Goal: Communication & Community: Share content

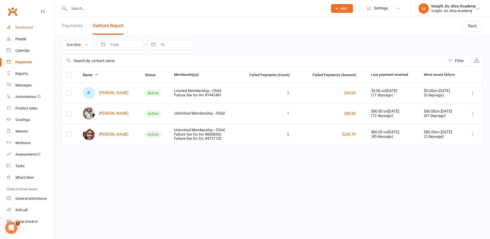
click at [19, 27] on div "Dashboard" at bounding box center [24, 27] width 18 height 4
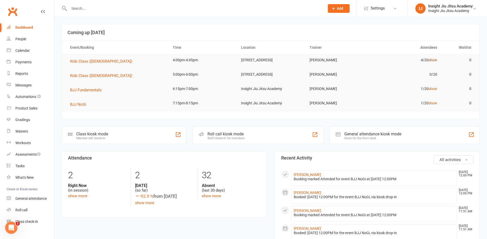
click at [434, 61] on link "show" at bounding box center [432, 60] width 9 height 4
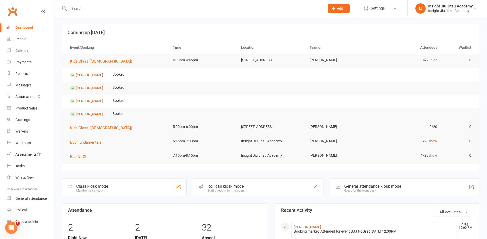
click at [434, 61] on link "hide" at bounding box center [433, 60] width 7 height 4
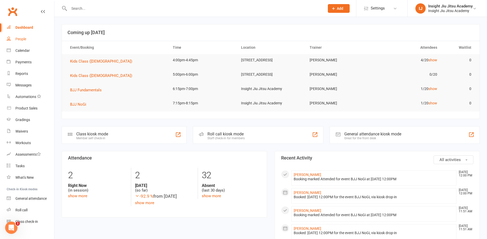
click at [21, 40] on div "People" at bounding box center [20, 39] width 11 height 4
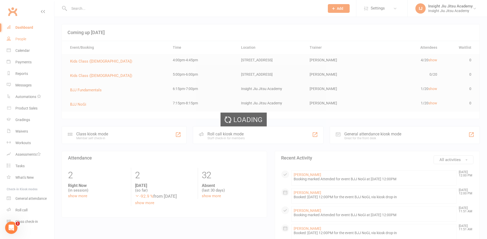
select select "100"
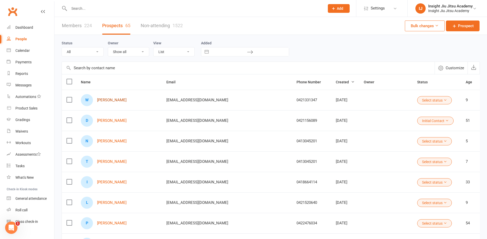
click at [113, 100] on link "[PERSON_NAME]" at bounding box center [111, 100] width 29 height 4
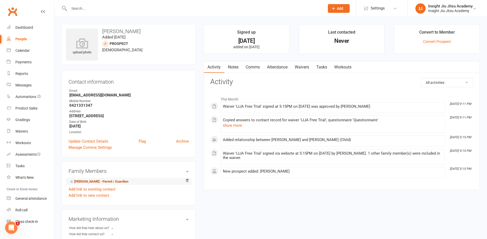
click at [89, 180] on link "[PERSON_NAME] - Parent / Guardian" at bounding box center [98, 181] width 59 height 5
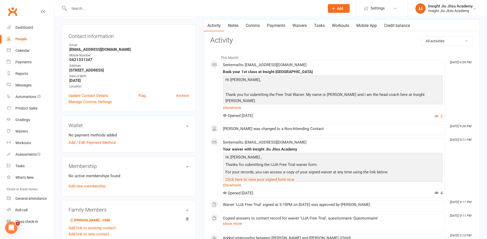
scroll to position [77, 0]
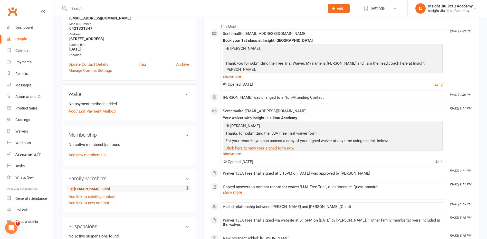
click at [82, 188] on link "[PERSON_NAME] - Child" at bounding box center [89, 188] width 41 height 5
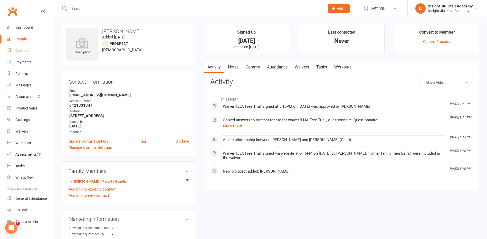
click at [20, 51] on div "Calendar" at bounding box center [22, 50] width 14 height 4
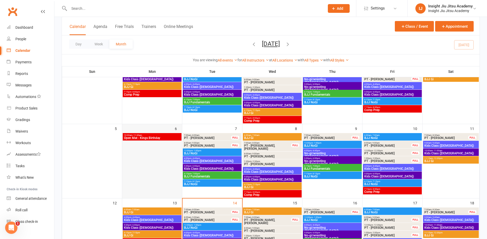
scroll to position [103, 0]
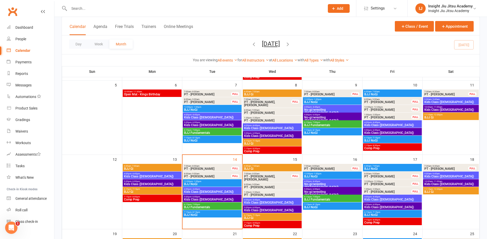
click at [143, 184] on span "Kids Class ([DEMOGRAPHIC_DATA])" at bounding box center [152, 184] width 57 height 3
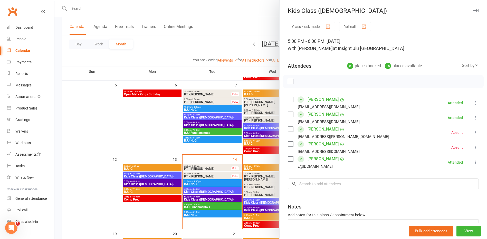
click at [473, 146] on icon at bounding box center [475, 147] width 5 height 5
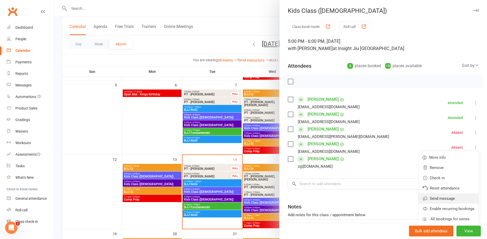
scroll to position [26, 0]
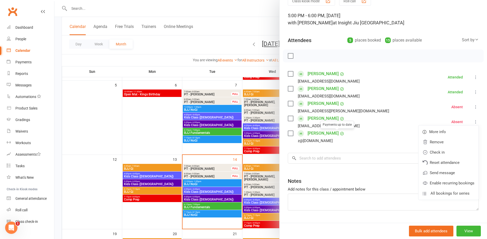
click at [317, 116] on link "[PERSON_NAME]" at bounding box center [322, 118] width 31 height 8
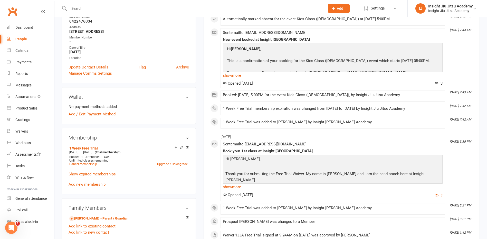
scroll to position [103, 0]
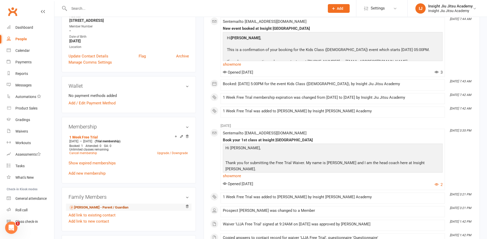
click at [81, 206] on link "[PERSON_NAME] - Parent / Guardian" at bounding box center [98, 207] width 59 height 5
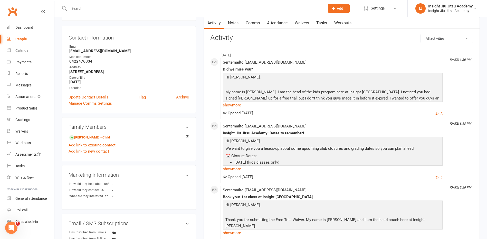
scroll to position [32, 0]
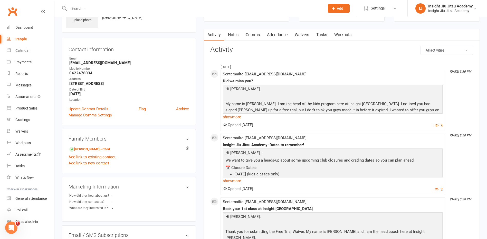
click at [253, 35] on link "Comms" at bounding box center [252, 35] width 21 height 12
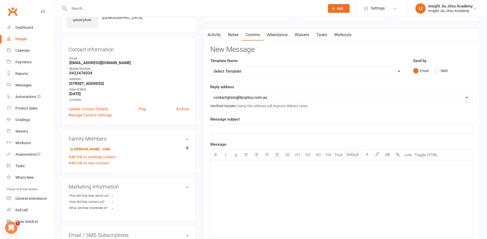
click at [243, 72] on select "Select Template [Email] cancelled members adults [Email] Club Closure Notice [E…" at bounding box center [307, 71] width 194 height 10
select select "34"
click at [210, 66] on select "Select Template [Email] cancelled members adults [Email] Club Closure Notice [E…" at bounding box center [307, 71] width 194 height 10
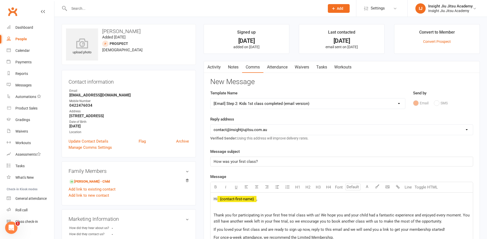
click at [261, 105] on select "Select Template [Email] cancelled members adults [Email] Club Closure Notice [E…" at bounding box center [307, 103] width 194 height 10
select select
click at [210, 98] on select "Select Template [Email] cancelled members adults [Email] Club Closure Notice [E…" at bounding box center [307, 103] width 194 height 10
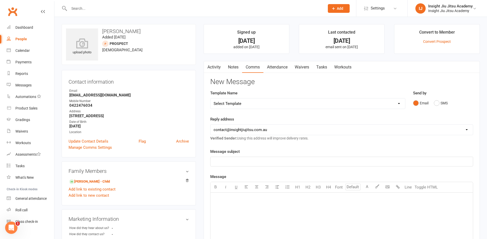
click at [21, 38] on div "People" at bounding box center [21, 39] width 12 height 4
select select "100"
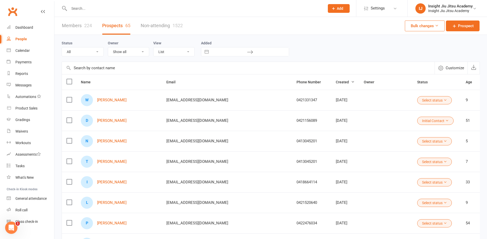
click at [82, 28] on link "Members 224" at bounding box center [77, 26] width 30 height 18
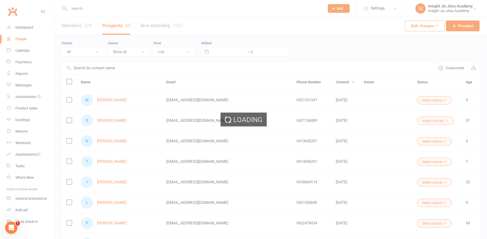
select select "100"
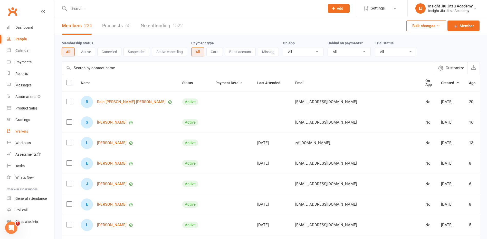
click at [23, 134] on link "Waivers" at bounding box center [30, 132] width 47 height 12
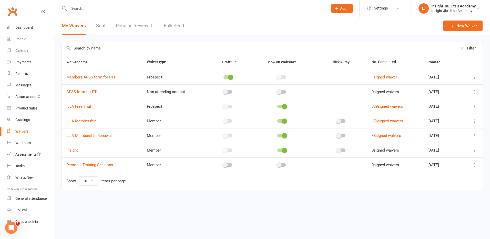
click at [375, 104] on td "339 signed waivers" at bounding box center [395, 106] width 56 height 15
click at [374, 108] on link "339 signed waivers" at bounding box center [388, 106] width 32 height 5
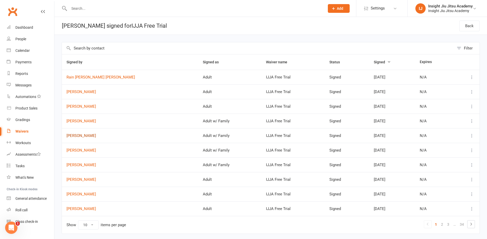
click at [84, 136] on link "[PERSON_NAME]" at bounding box center [129, 136] width 127 height 4
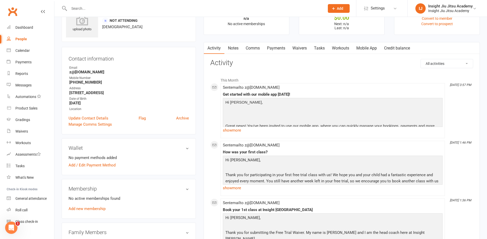
scroll to position [103, 0]
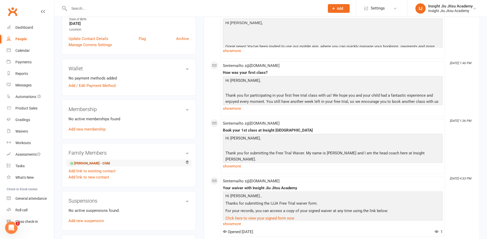
click at [84, 162] on link "[PERSON_NAME] - Child" at bounding box center [89, 163] width 41 height 5
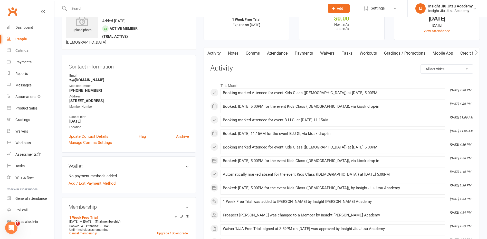
scroll to position [77, 0]
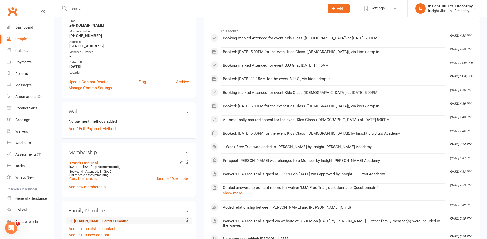
click at [93, 219] on link "[PERSON_NAME] - Parent / Guardian" at bounding box center [98, 221] width 59 height 5
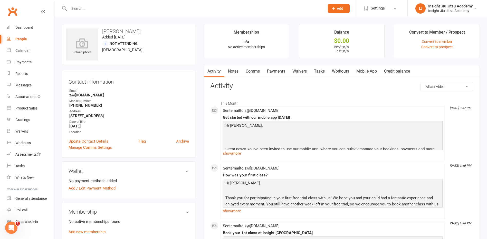
click at [304, 71] on link "Waivers" at bounding box center [300, 71] width 22 height 12
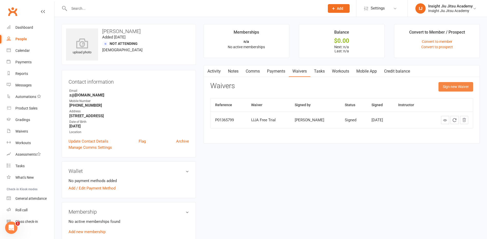
click at [450, 90] on button "Sign new Waiver" at bounding box center [455, 86] width 35 height 9
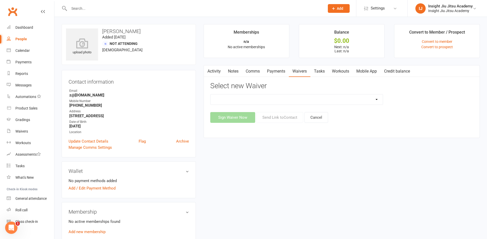
click at [321, 102] on select "APSS form for PTs IJJA Membership IJJA Membership Renewal Insight Personal Trai…" at bounding box center [296, 99] width 172 height 10
select select "11611"
click at [210, 94] on select "APSS form for PTs IJJA Membership IJJA Membership Renewal Insight Personal Trai…" at bounding box center [296, 99] width 172 height 10
click at [282, 118] on button "Send Link to Contact" at bounding box center [279, 117] width 47 height 11
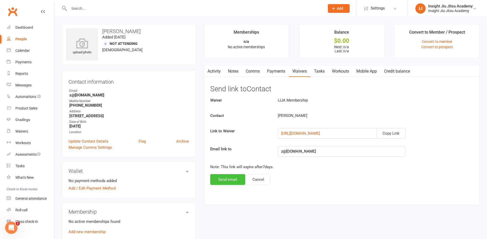
click at [222, 180] on button "Send email" at bounding box center [227, 179] width 35 height 11
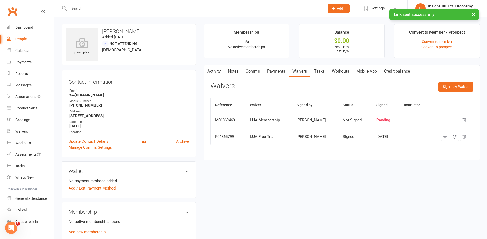
click at [212, 71] on link "Activity" at bounding box center [214, 71] width 21 height 12
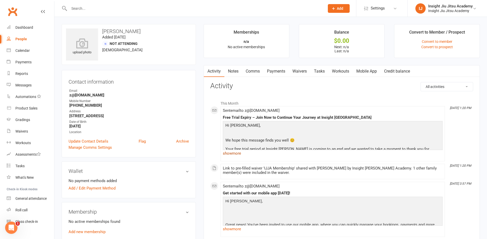
click at [234, 152] on link "show more" at bounding box center [333, 153] width 220 height 7
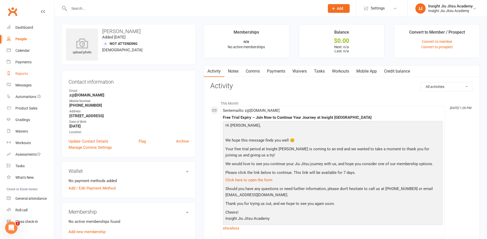
click at [21, 74] on div "Reports" at bounding box center [21, 74] width 13 height 4
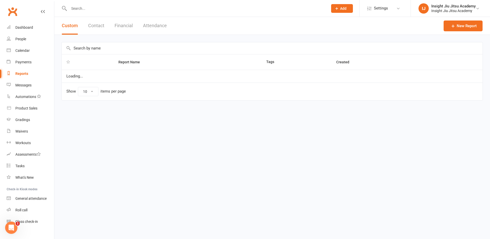
select select "25"
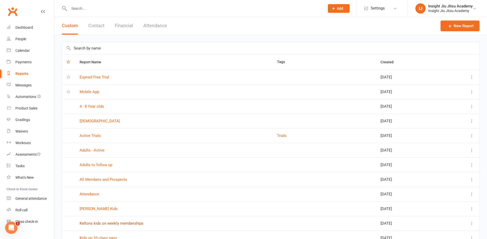
click at [125, 222] on link "Keltons kids on weekly memberships" at bounding box center [112, 223] width 64 height 5
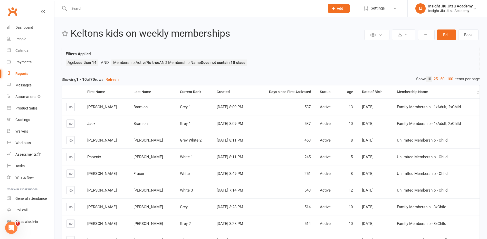
click at [401, 90] on div "Membership Name" at bounding box center [436, 92] width 78 height 4
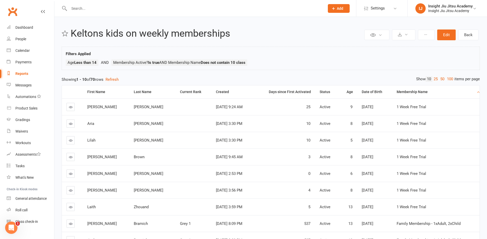
click at [71, 125] on icon at bounding box center [71, 124] width 4 height 4
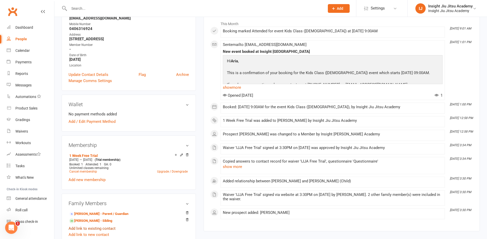
scroll to position [103, 0]
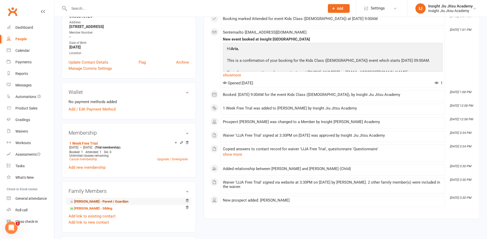
click at [98, 202] on link "[PERSON_NAME] - Parent / Guardian" at bounding box center [98, 201] width 59 height 5
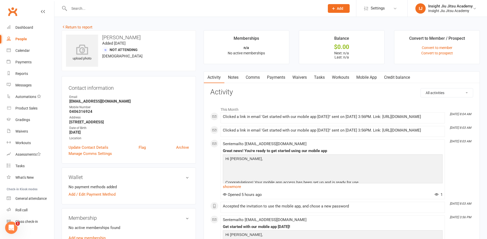
click at [254, 76] on link "Comms" at bounding box center [252, 78] width 21 height 12
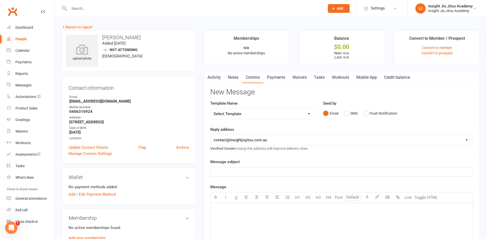
click at [245, 115] on select "Select Template [Email] cancelled members adults [Email] Club Closure Notice [E…" at bounding box center [262, 114] width 104 height 10
select select "34"
click at [210, 109] on select "Select Template [Email] cancelled members adults [Email] Club Closure Notice [E…" at bounding box center [262, 114] width 104 height 10
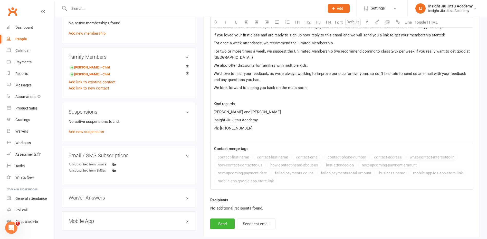
scroll to position [205, 0]
click at [218, 222] on button "Send" at bounding box center [222, 223] width 24 height 11
select select
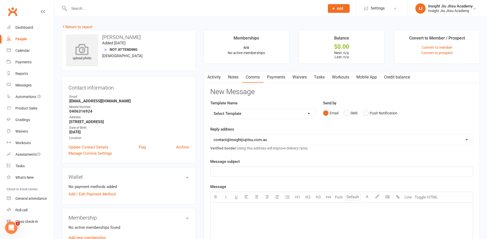
scroll to position [0, 0]
click at [70, 26] on link "Return to report" at bounding box center [77, 27] width 31 height 5
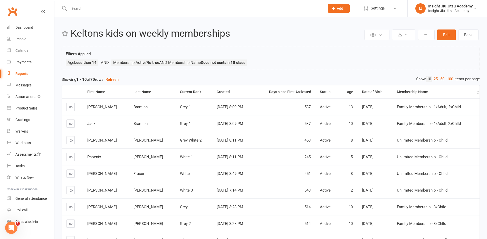
click at [403, 92] on div "Membership Name" at bounding box center [436, 92] width 78 height 4
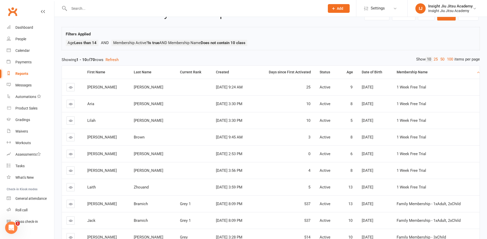
scroll to position [19, 0]
click at [70, 171] on icon at bounding box center [71, 171] width 4 height 4
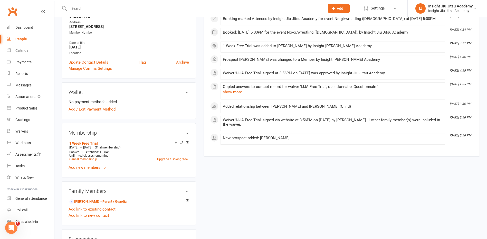
scroll to position [128, 0]
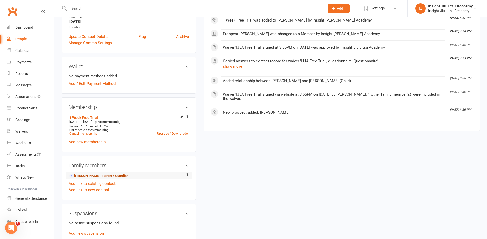
click at [96, 175] on link "[PERSON_NAME] - Parent / Guardian" at bounding box center [98, 175] width 59 height 5
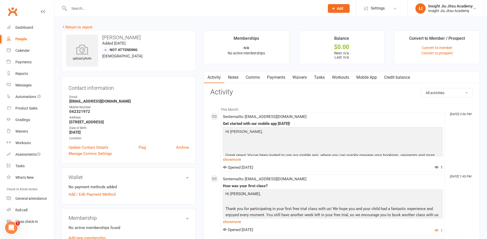
click at [259, 77] on link "Comms" at bounding box center [252, 78] width 21 height 12
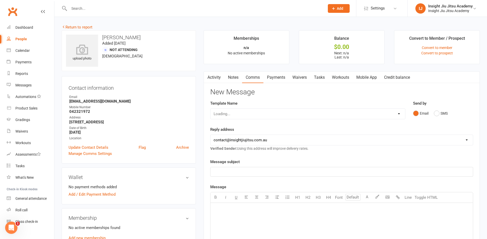
click at [250, 115] on select "Loading..." at bounding box center [307, 114] width 194 height 10
select select "34"
click at [210, 109] on select "Select Template [Email] cancelled members adults [Email] Club Closure Notice [E…" at bounding box center [307, 114] width 194 height 10
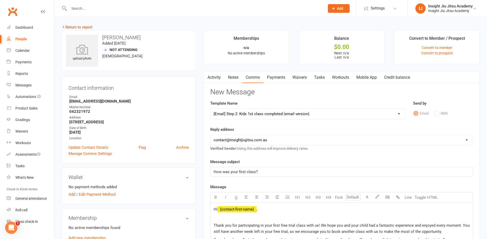
click at [72, 28] on link "Return to report" at bounding box center [77, 27] width 31 height 5
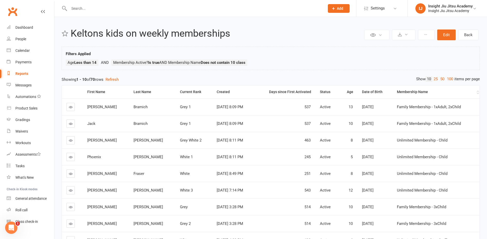
click at [409, 91] on div "Membership Name" at bounding box center [436, 92] width 78 height 4
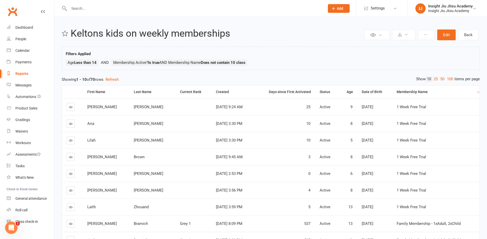
click at [72, 174] on icon at bounding box center [71, 174] width 4 height 4
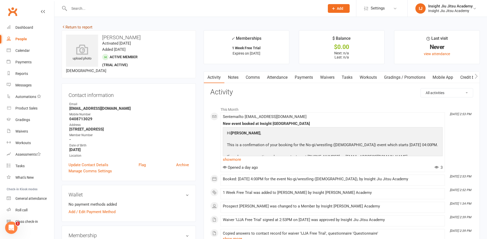
click at [75, 28] on link "Return to report" at bounding box center [77, 27] width 31 height 5
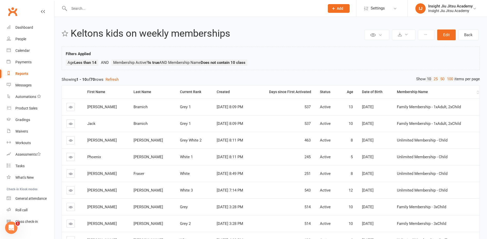
click at [413, 93] on div "Membership Name" at bounding box center [436, 92] width 78 height 4
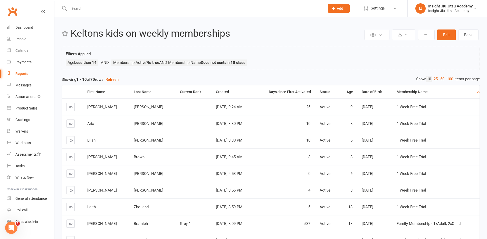
click at [67, 160] on link at bounding box center [70, 157] width 8 height 8
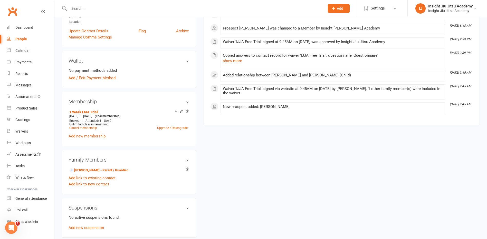
scroll to position [154, 0]
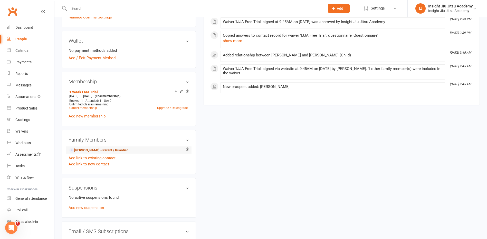
click at [91, 150] on link "[PERSON_NAME] - Parent / Guardian" at bounding box center [98, 150] width 59 height 5
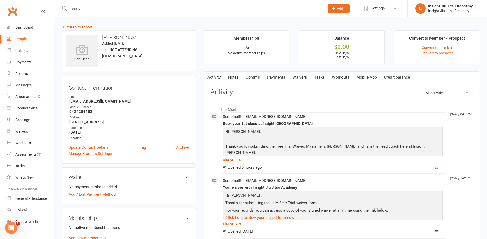
click at [250, 78] on link "Comms" at bounding box center [252, 78] width 21 height 12
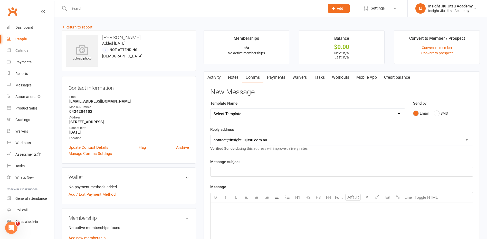
click at [255, 112] on select "Select Template [Email] cancelled members adults [Email] Club Closure Notice [E…" at bounding box center [307, 114] width 194 height 10
select select "34"
click at [210, 109] on select "Select Template [Email] cancelled members adults [Email] Club Closure Notice [E…" at bounding box center [307, 114] width 194 height 10
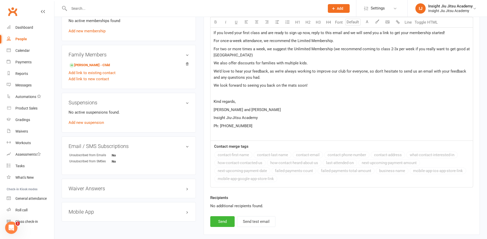
scroll to position [235, 0]
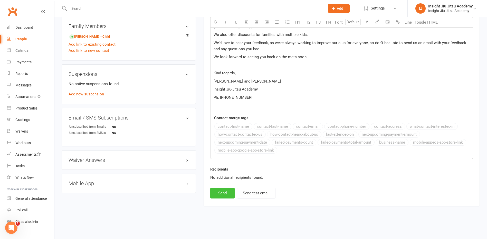
click at [224, 194] on button "Send" at bounding box center [222, 193] width 24 height 11
select select
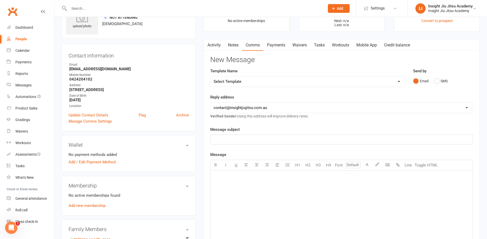
scroll to position [0, 0]
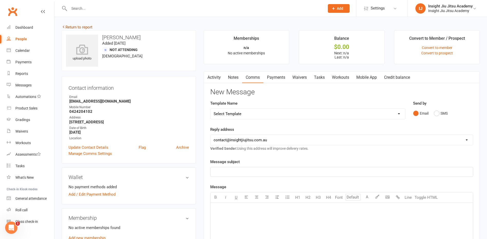
click at [66, 27] on link "Return to report" at bounding box center [77, 27] width 31 height 5
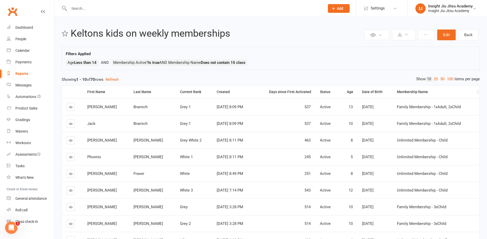
click at [413, 93] on div "Membership Name" at bounding box center [436, 92] width 78 height 4
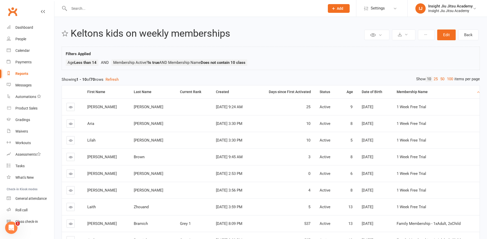
click at [70, 159] on icon at bounding box center [71, 157] width 4 height 4
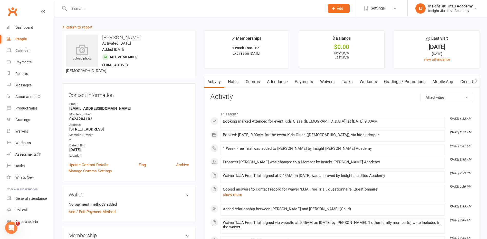
click at [17, 36] on link "People" at bounding box center [30, 39] width 47 height 12
select select "100"
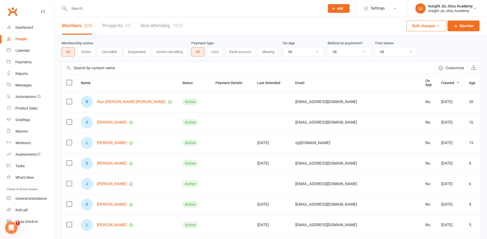
click at [90, 54] on button "Active" at bounding box center [86, 51] width 18 height 9
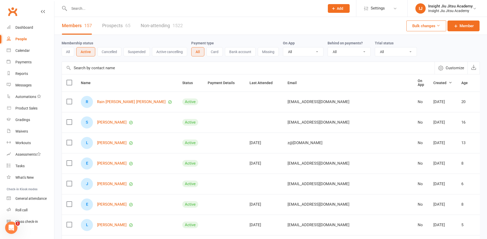
click at [108, 56] on button "Cancelled" at bounding box center [109, 51] width 24 height 9
